Goal: Transaction & Acquisition: Purchase product/service

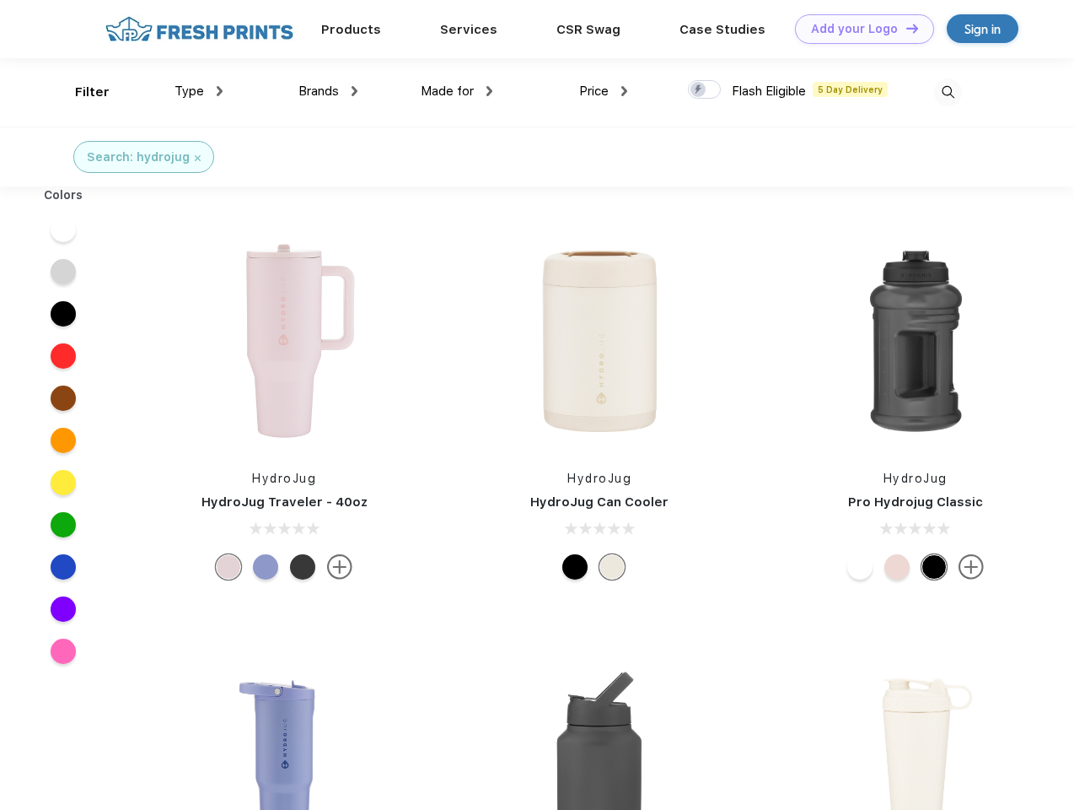
click at [858, 29] on link "Add your Logo Design Tool" at bounding box center [864, 29] width 139 height 30
click at [0, 0] on div "Design Tool" at bounding box center [0, 0] width 0 height 0
click at [905, 28] on link "Add your Logo Design Tool" at bounding box center [864, 29] width 139 height 30
click at [81, 92] on div "Filter" at bounding box center [92, 92] width 35 height 19
click at [199, 91] on span "Type" at bounding box center [190, 90] width 30 height 15
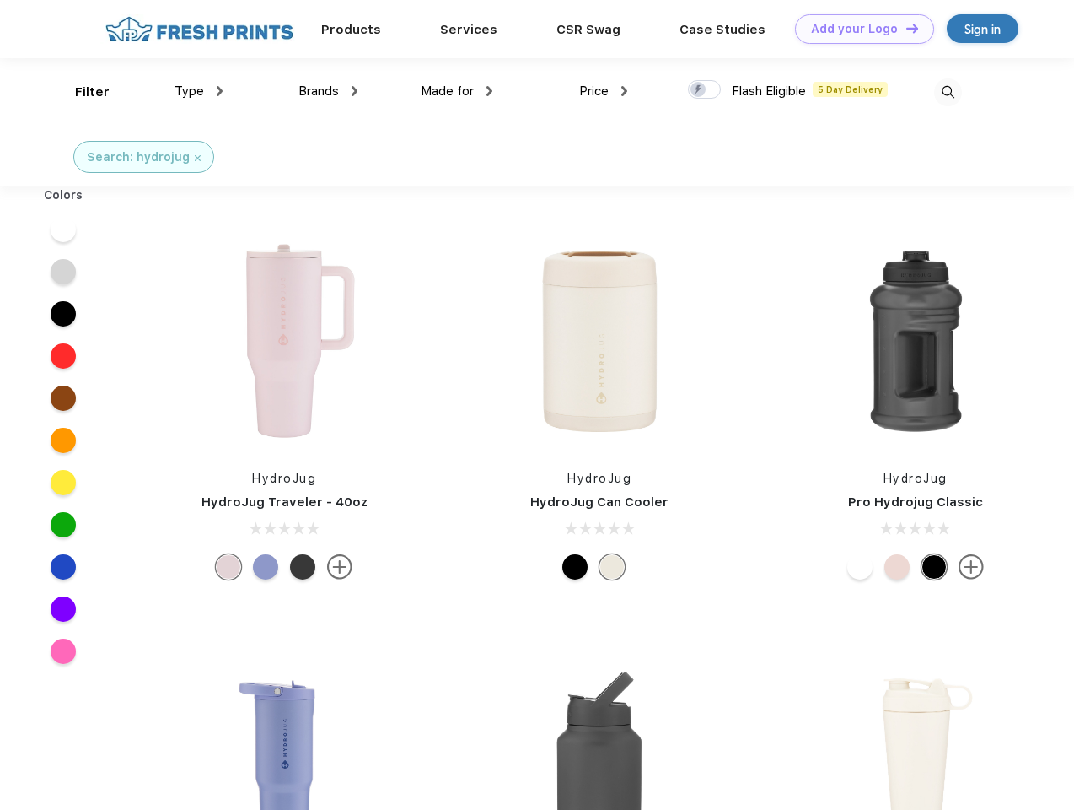
click at [328, 91] on span "Brands" at bounding box center [319, 90] width 40 height 15
click at [457, 91] on span "Made for" at bounding box center [447, 90] width 53 height 15
click at [604, 91] on span "Price" at bounding box center [594, 90] width 30 height 15
click at [705, 90] on div at bounding box center [704, 89] width 33 height 19
click at [699, 90] on input "checkbox" at bounding box center [693, 84] width 11 height 11
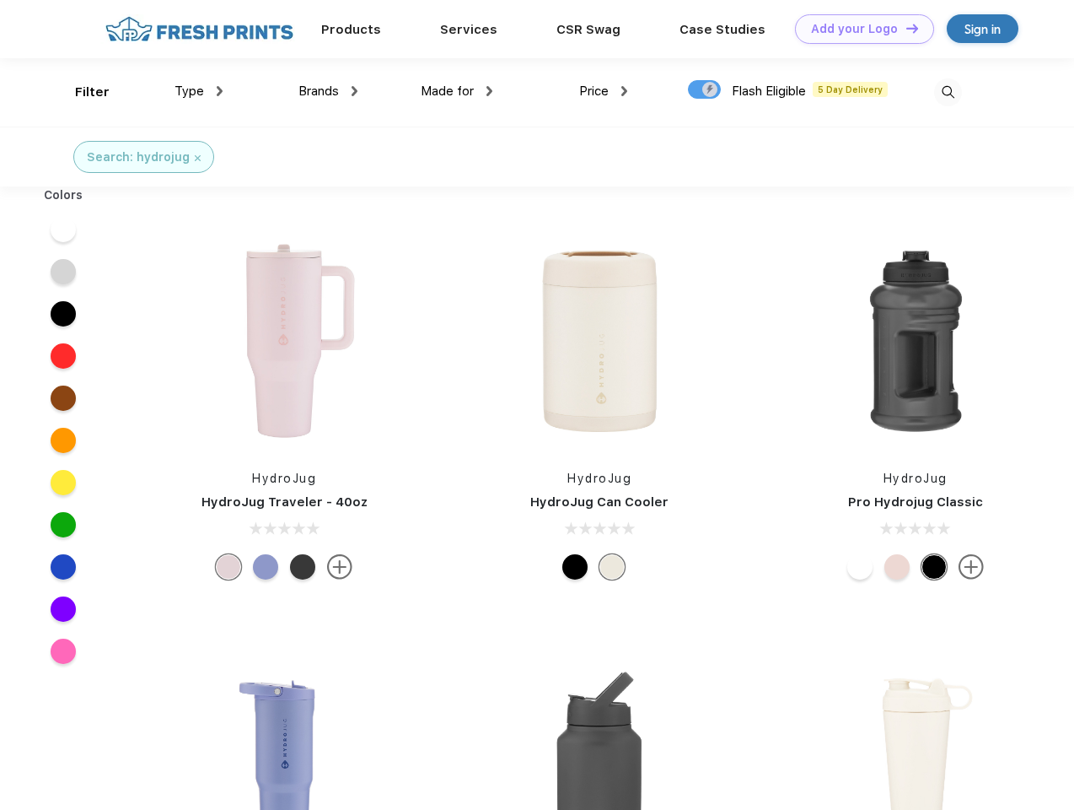
click at [948, 92] on img at bounding box center [948, 92] width 28 height 28
